Goal: Task Accomplishment & Management: Manage account settings

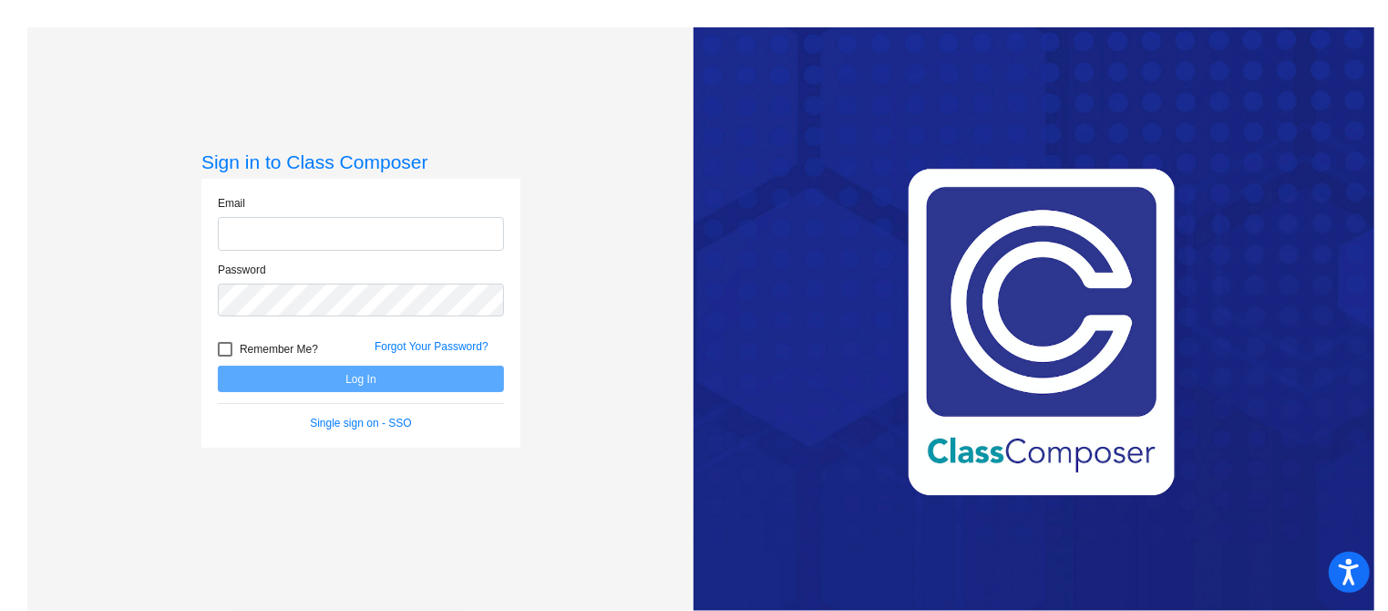
type input "[EMAIL_ADDRESS][DOMAIN_NAME]"
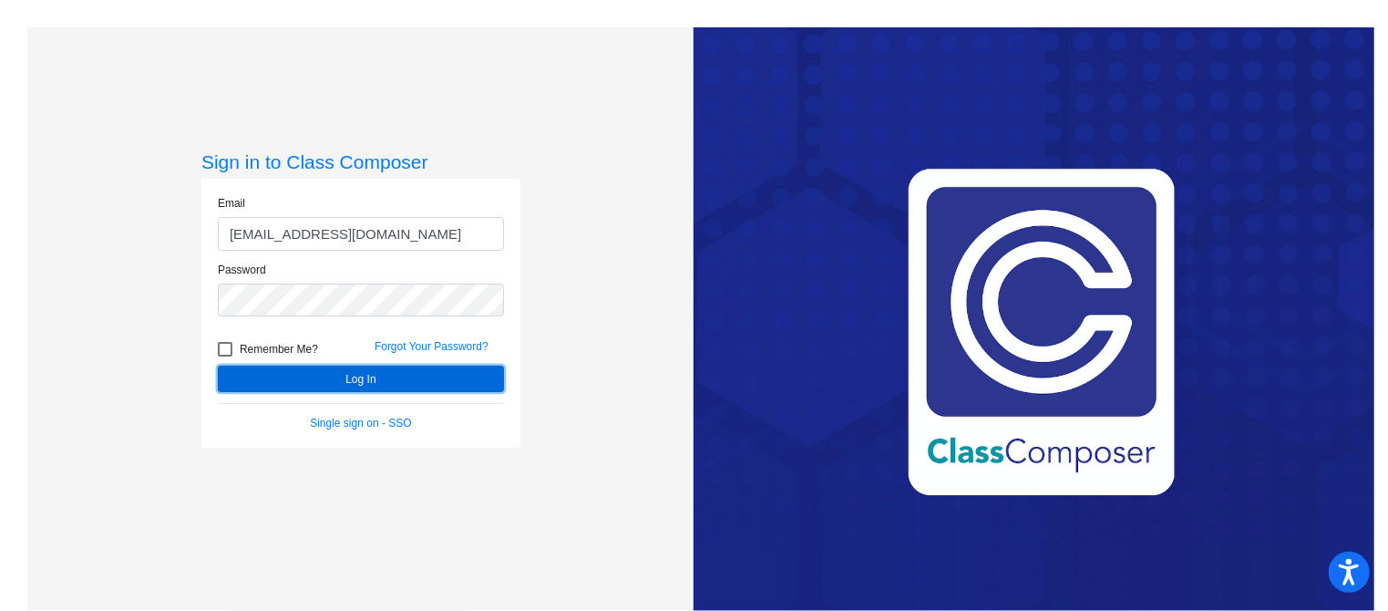
click at [365, 383] on button "Log In" at bounding box center [361, 379] width 286 height 26
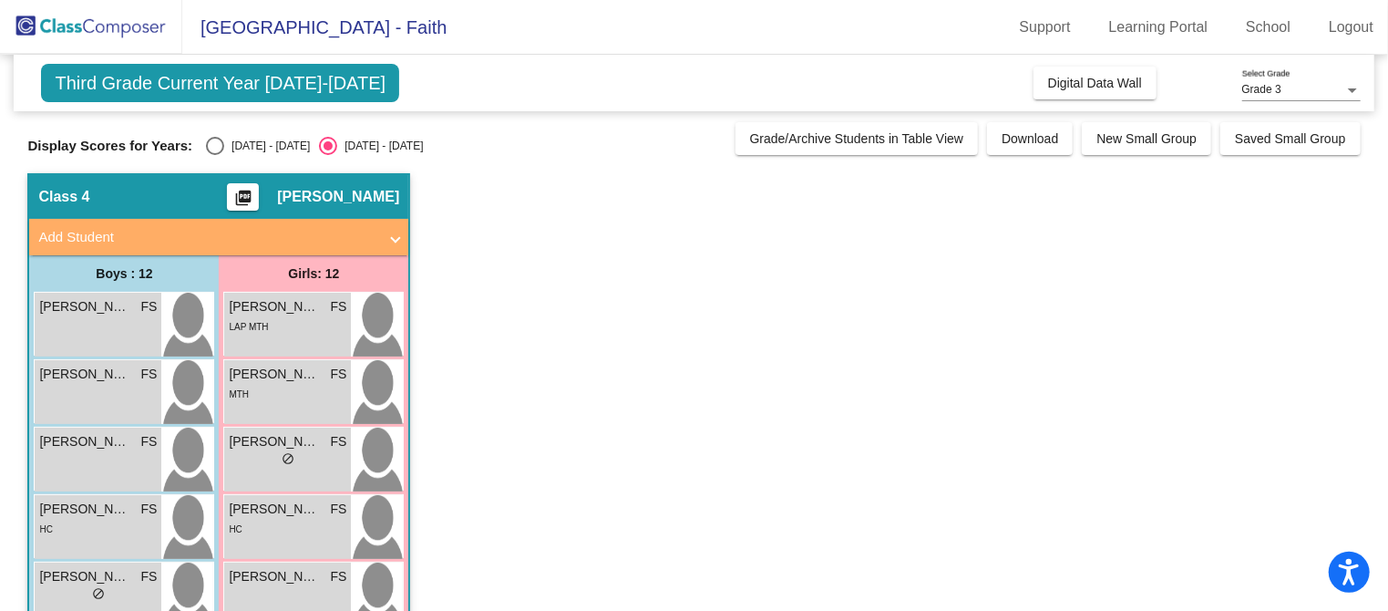
click at [206, 147] on div "Select an option" at bounding box center [215, 146] width 18 height 18
click at [214, 155] on input "[DATE] - [DATE]" at bounding box center [214, 155] width 1 height 1
radio input "true"
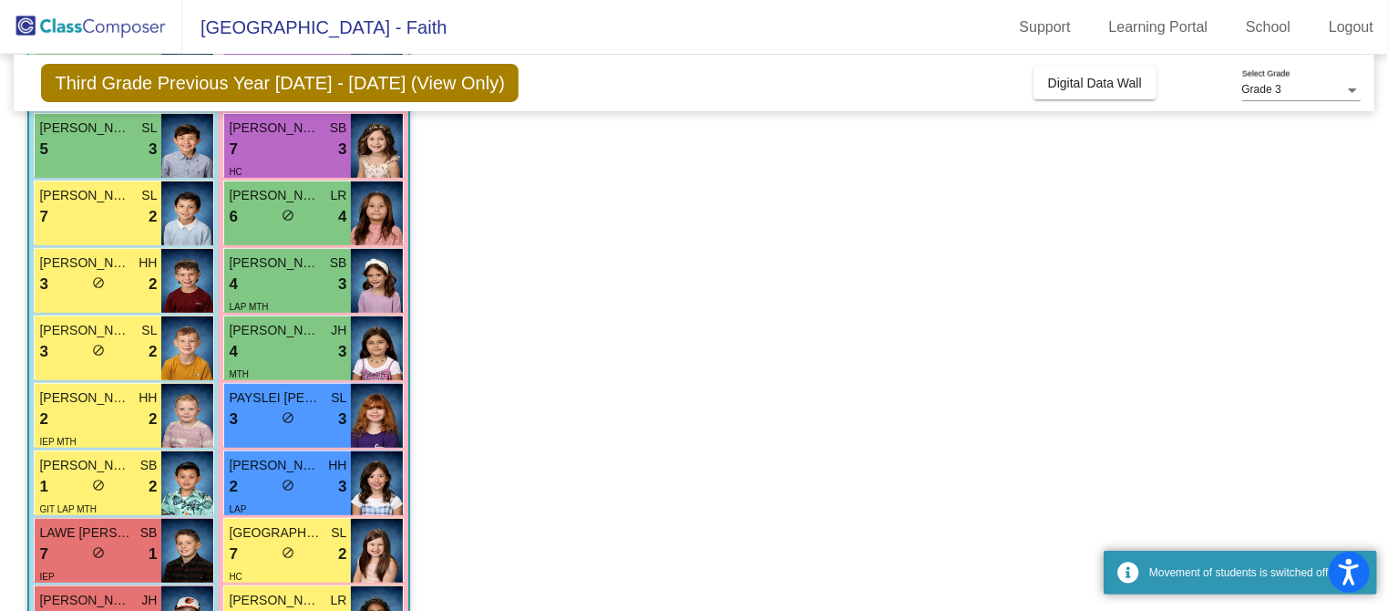
scroll to position [518, 0]
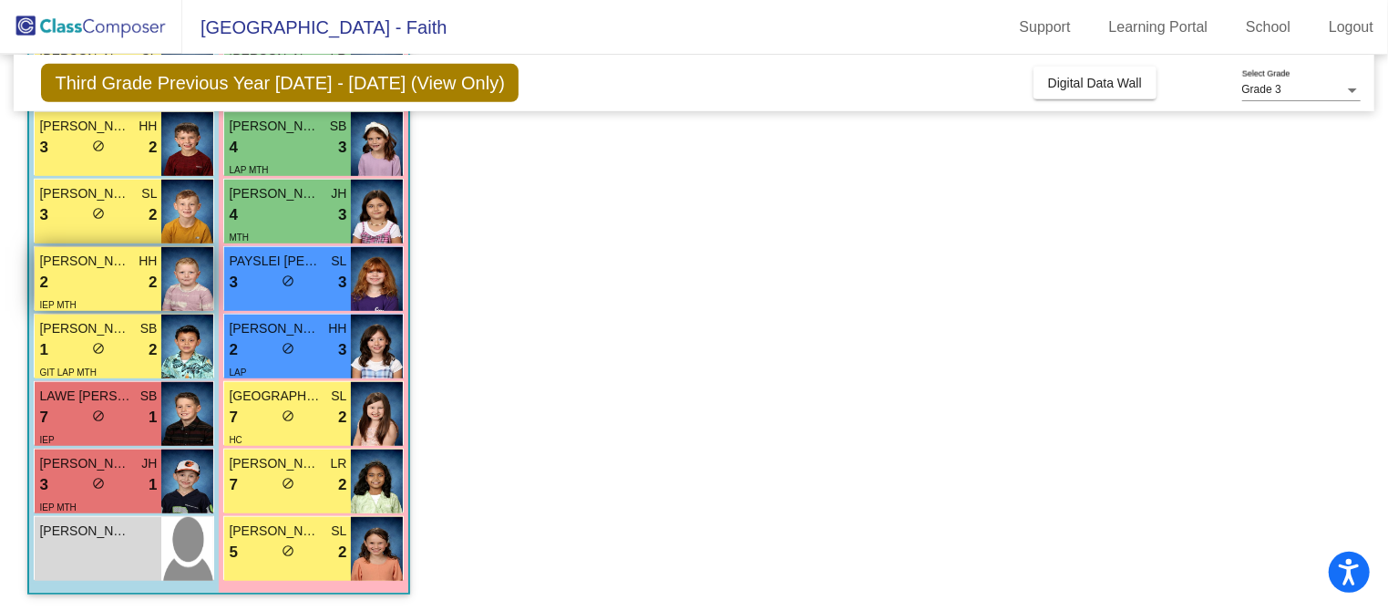
click at [140, 273] on div "2 lock do_not_disturb_alt 2" at bounding box center [98, 283] width 118 height 24
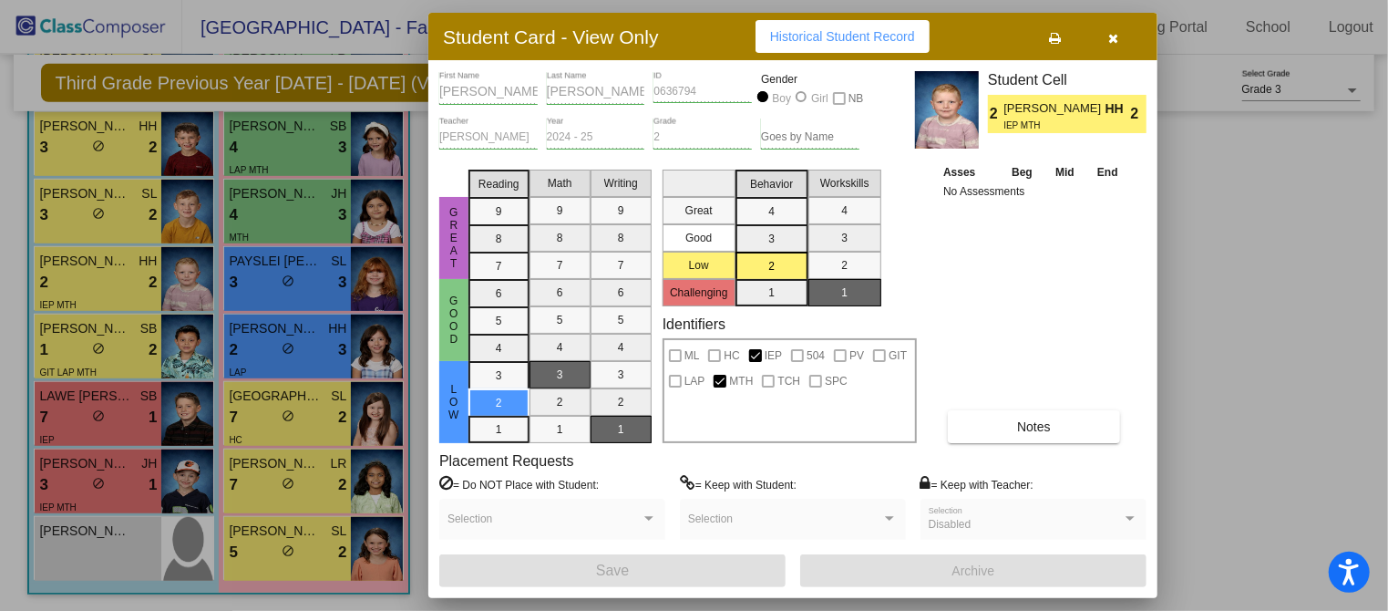
click at [1113, 32] on icon "button" at bounding box center [1114, 38] width 10 height 13
